Goal: Task Accomplishment & Management: Manage account settings

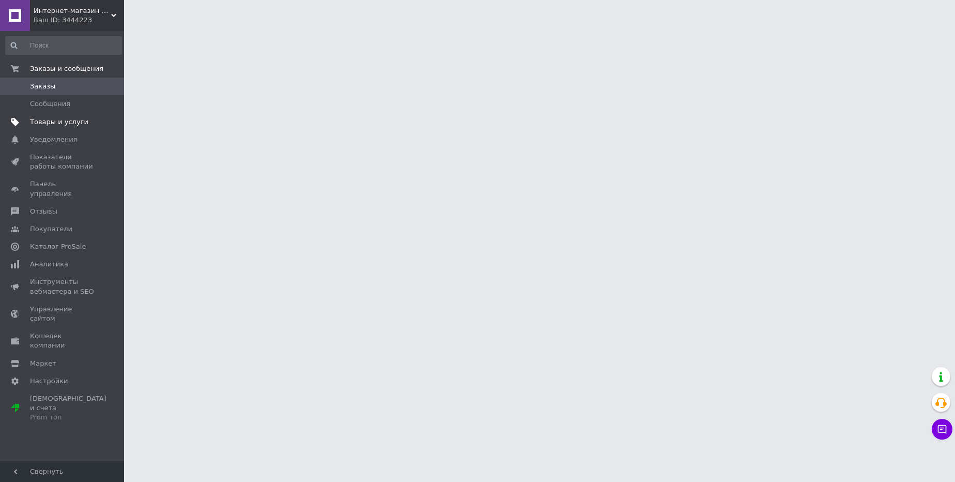
click at [78, 125] on span "Товары и услуги" at bounding box center [59, 121] width 58 height 9
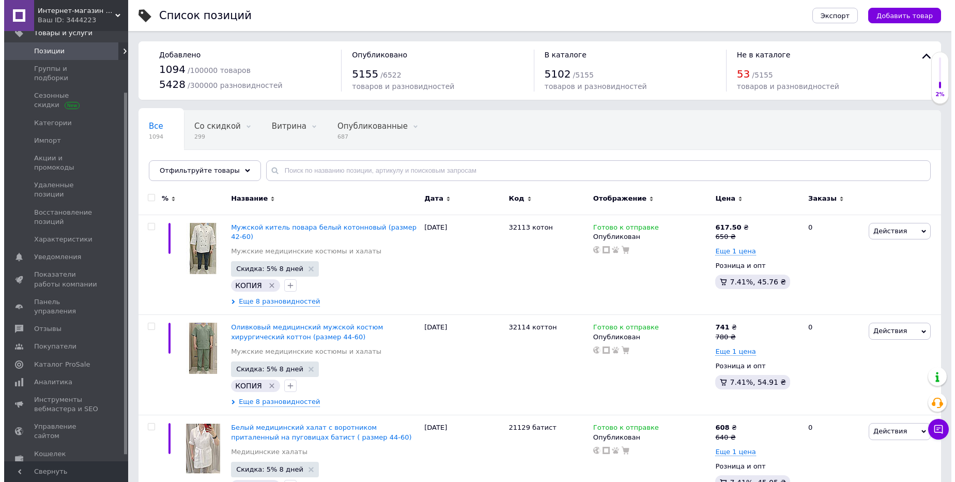
scroll to position [80, 0]
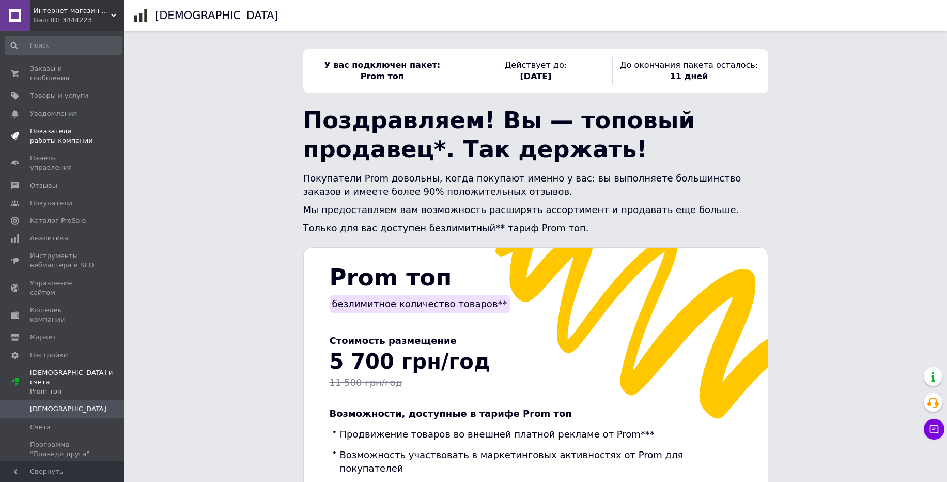
click at [68, 132] on span "Показатели работы компании" at bounding box center [63, 136] width 66 height 19
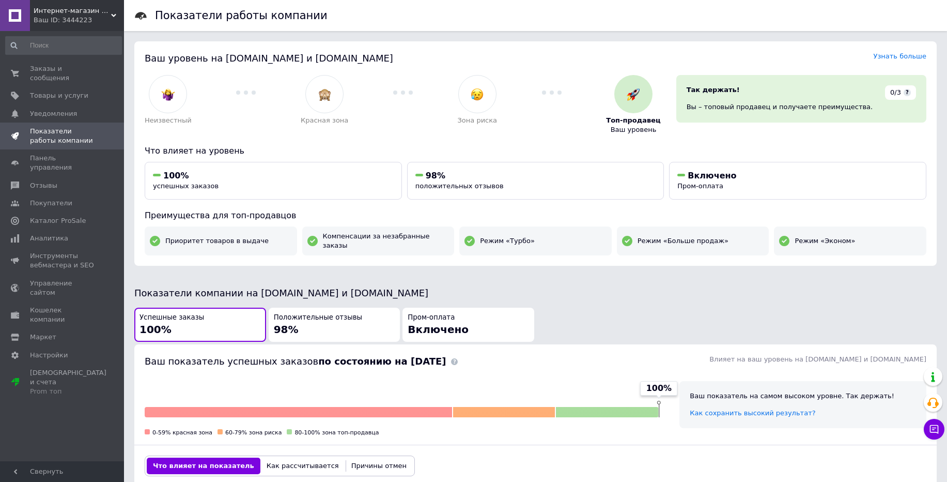
click at [79, 13] on span "Интернет-магазин Твой шоппинг" at bounding box center [73, 10] width 78 height 9
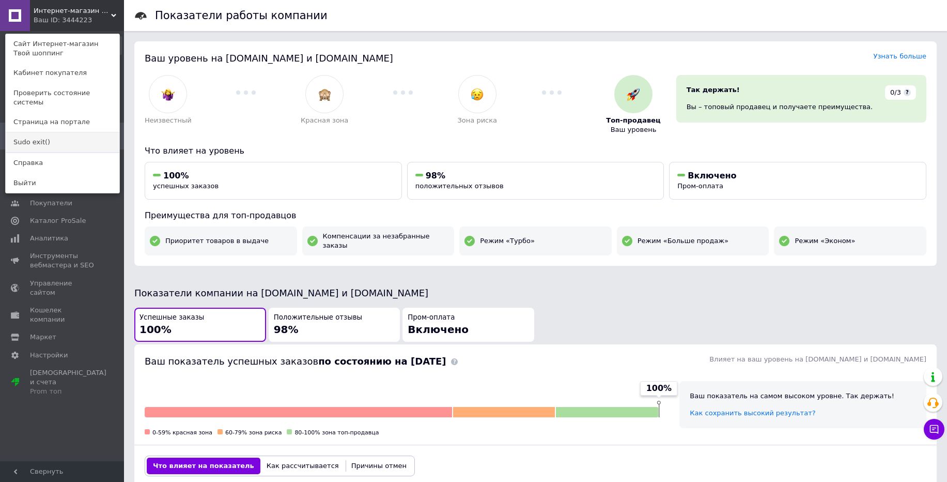
click at [30, 134] on link "Sudo exit()" at bounding box center [63, 142] width 114 height 20
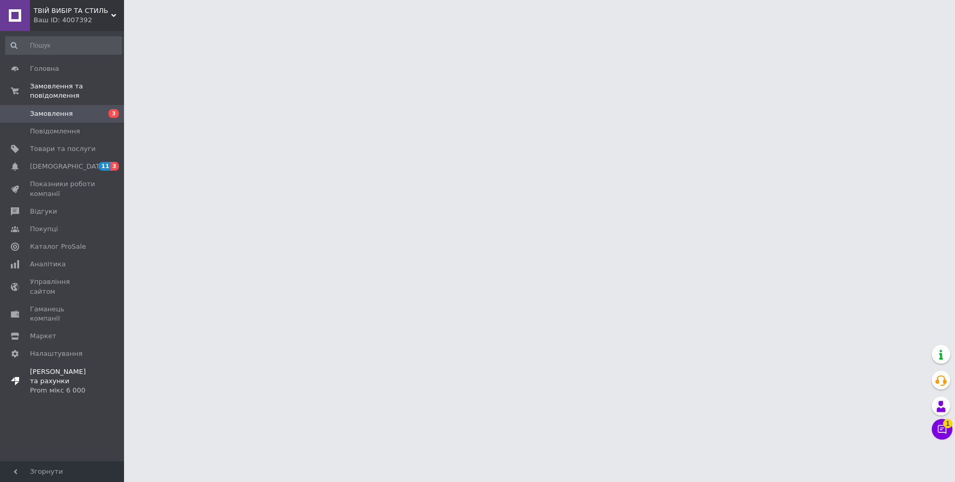
click at [49, 367] on span "Тарифи та рахунки Prom мікс 6 000" at bounding box center [63, 381] width 66 height 28
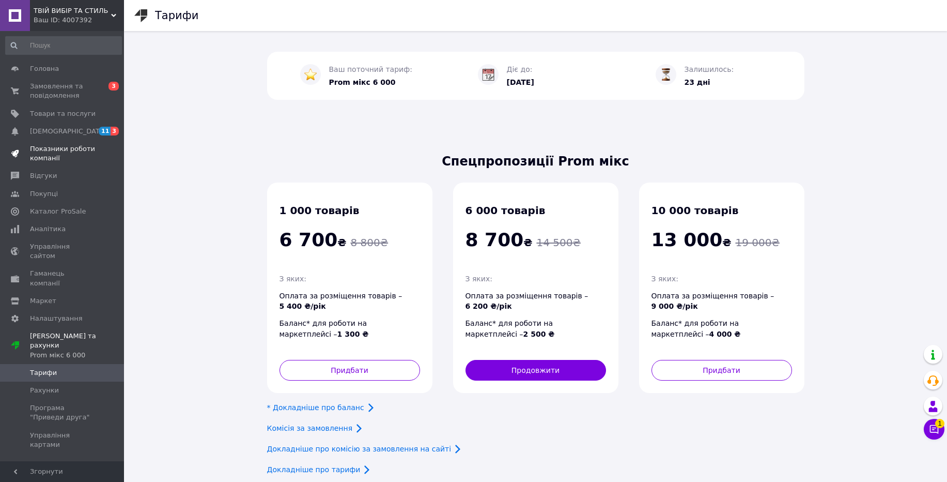
click at [39, 154] on span "Показники роботи компанії" at bounding box center [63, 153] width 66 height 19
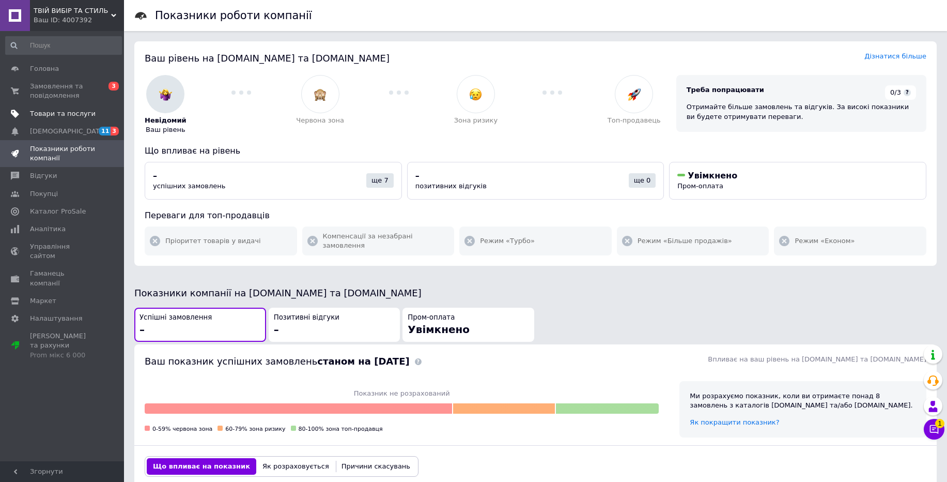
click at [53, 110] on span "Товари та послуги" at bounding box center [63, 113] width 66 height 9
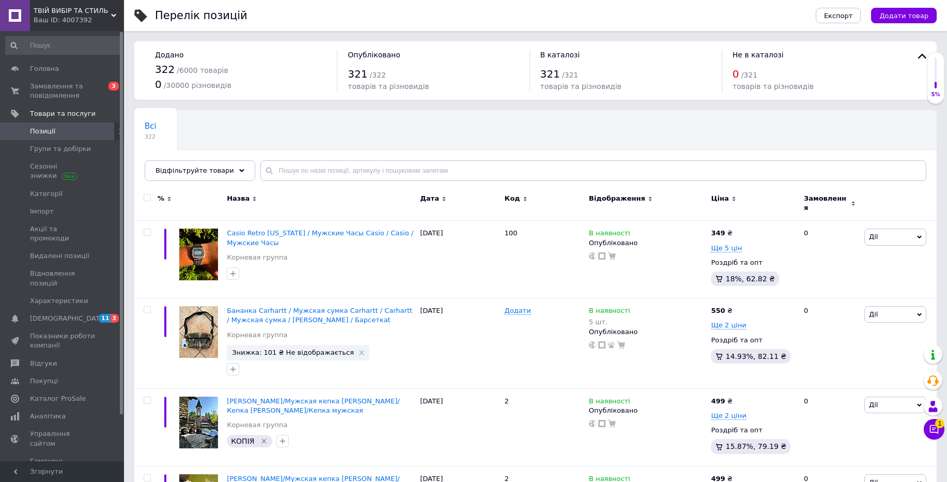
click at [73, 16] on div "Ваш ID: 4007392" at bounding box center [79, 20] width 90 height 9
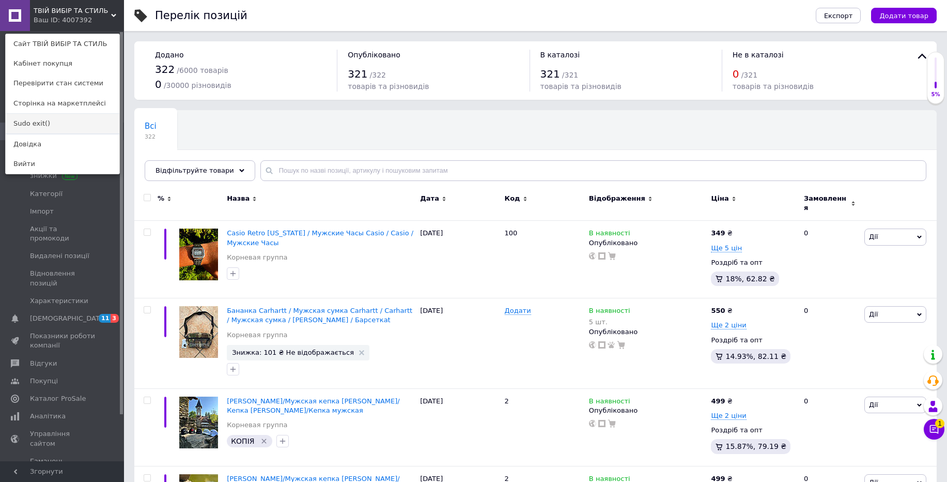
click at [36, 127] on link "Sudo exit()" at bounding box center [63, 124] width 114 height 20
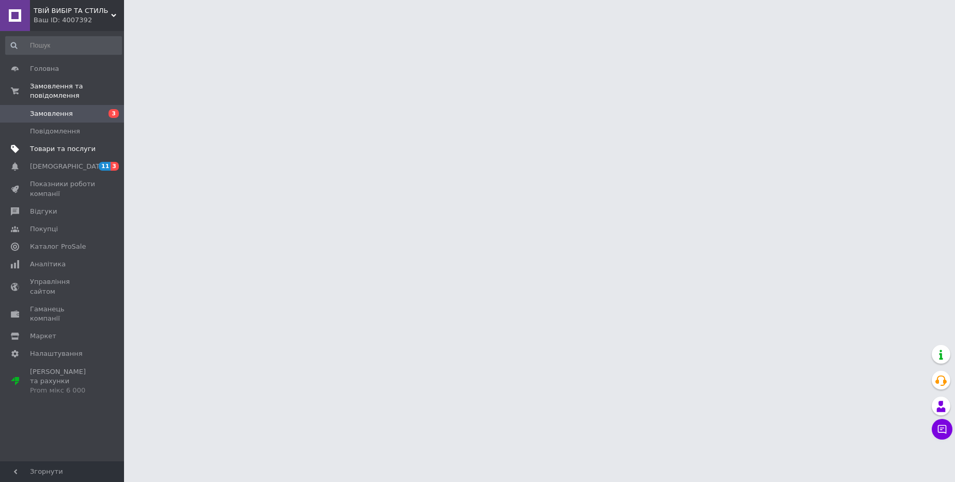
click at [48, 149] on span "Товари та послуги" at bounding box center [63, 148] width 66 height 9
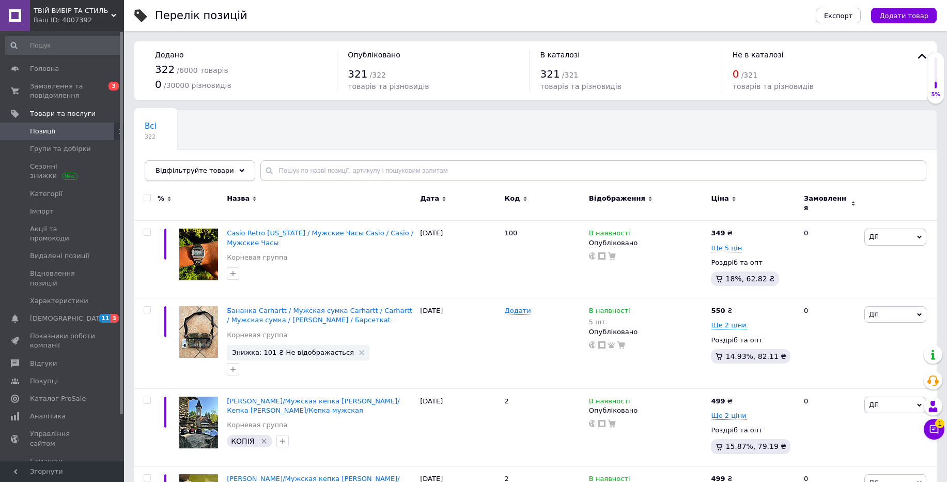
click at [228, 172] on div "Відфільтруйте товари" at bounding box center [200, 170] width 111 height 21
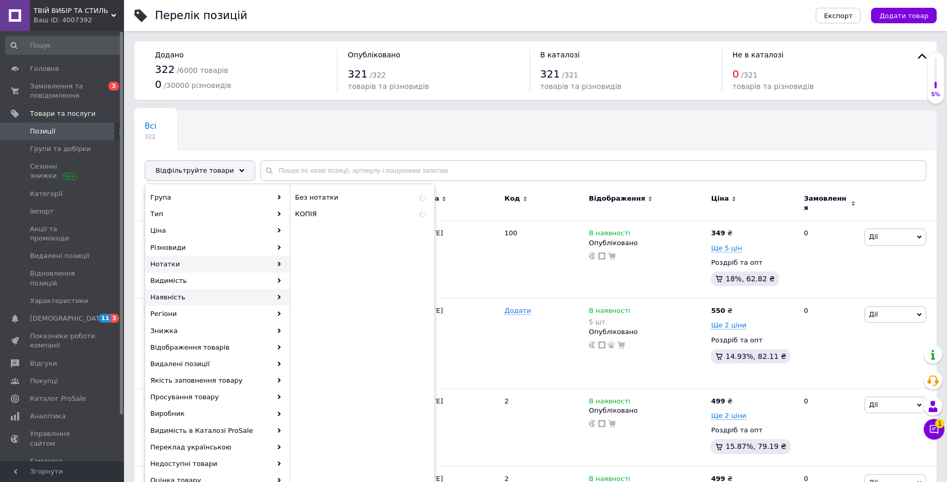
click at [185, 299] on div "Наявність" at bounding box center [218, 297] width 144 height 17
click at [458, 131] on div "Всі 322 Ok Відфільтровано... Зберегти" at bounding box center [535, 150] width 803 height 85
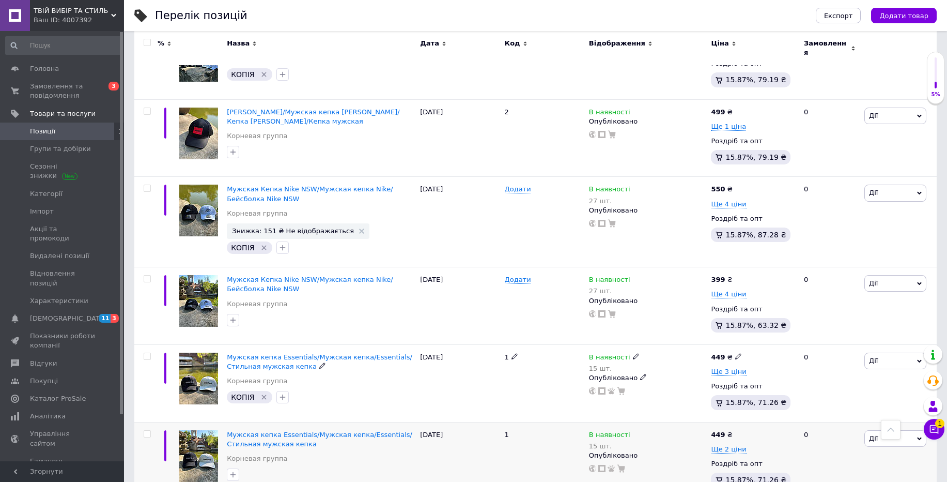
scroll to position [496, 0]
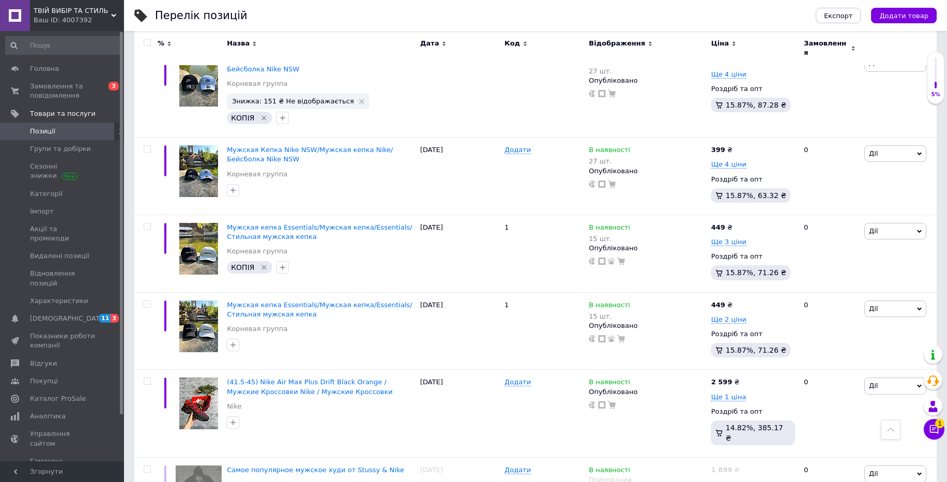
drag, startPoint x: 78, startPoint y: 19, endPoint x: 71, endPoint y: 30, distance: 12.5
click at [78, 20] on div "Ваш ID: 4007392" at bounding box center [79, 20] width 90 height 9
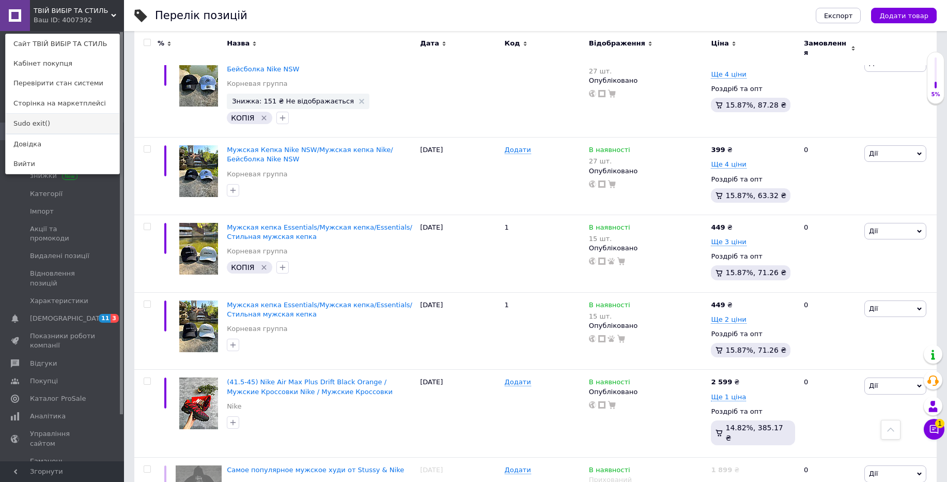
click at [43, 123] on link "Sudo exit()" at bounding box center [63, 124] width 114 height 20
